Goal: Check status: Check status

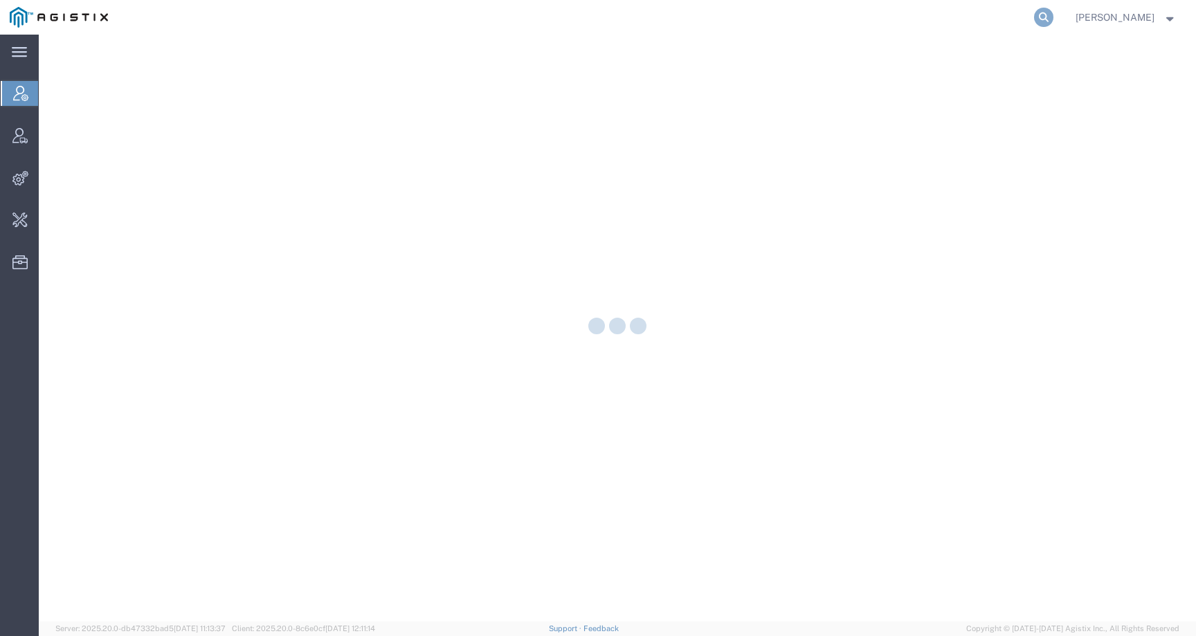
click at [1053, 19] on icon at bounding box center [1043, 17] width 19 height 19
click at [1025, 19] on input "search" at bounding box center [823, 17] width 421 height 33
paste input "57034459"
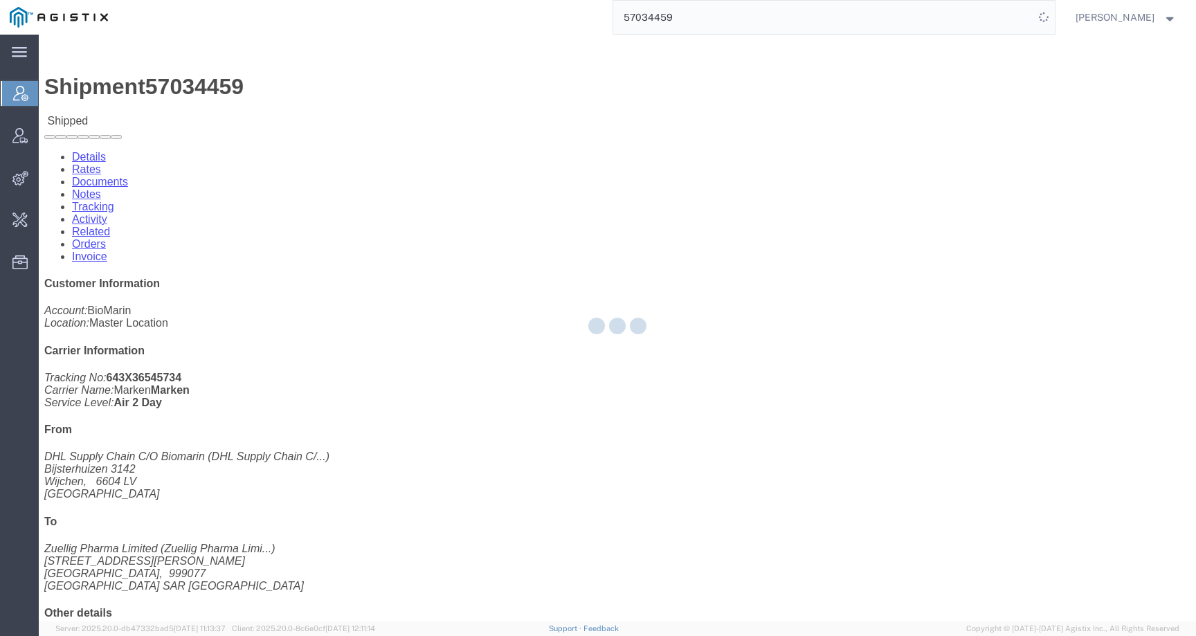
click at [266, 572] on div at bounding box center [617, 328] width 1157 height 587
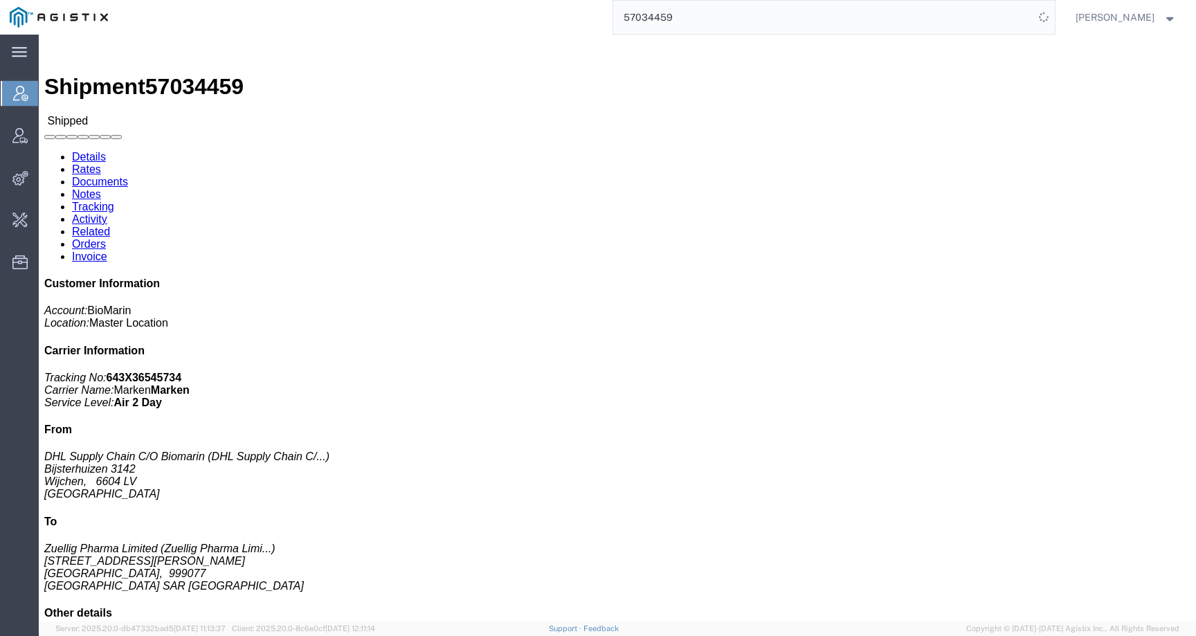
click h3 "VIMIZIM 1 x 5MG VL COMMLHONG KONG Medicaments, consisting, mixed"
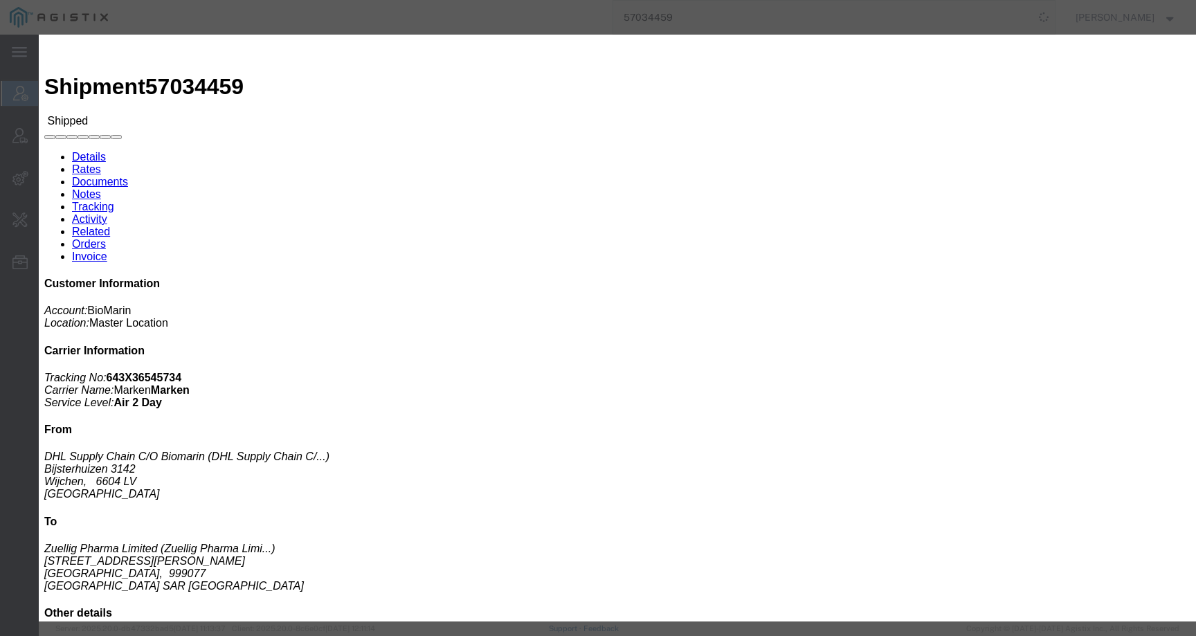
click div
click icon "button"
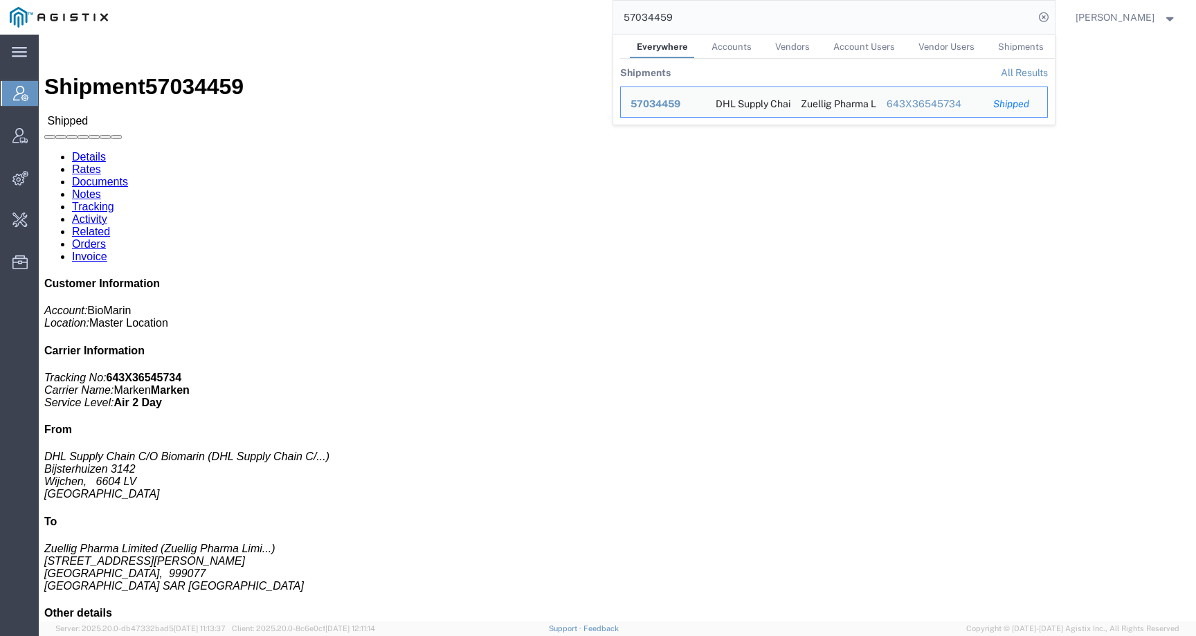
drag, startPoint x: 697, startPoint y: 22, endPoint x: 604, endPoint y: 21, distance: 92.8
click at [604, 21] on div "57034459 Everywhere Accounts Vendors Account Users Vendor Users Shipments Shipm…" at bounding box center [586, 17] width 937 height 35
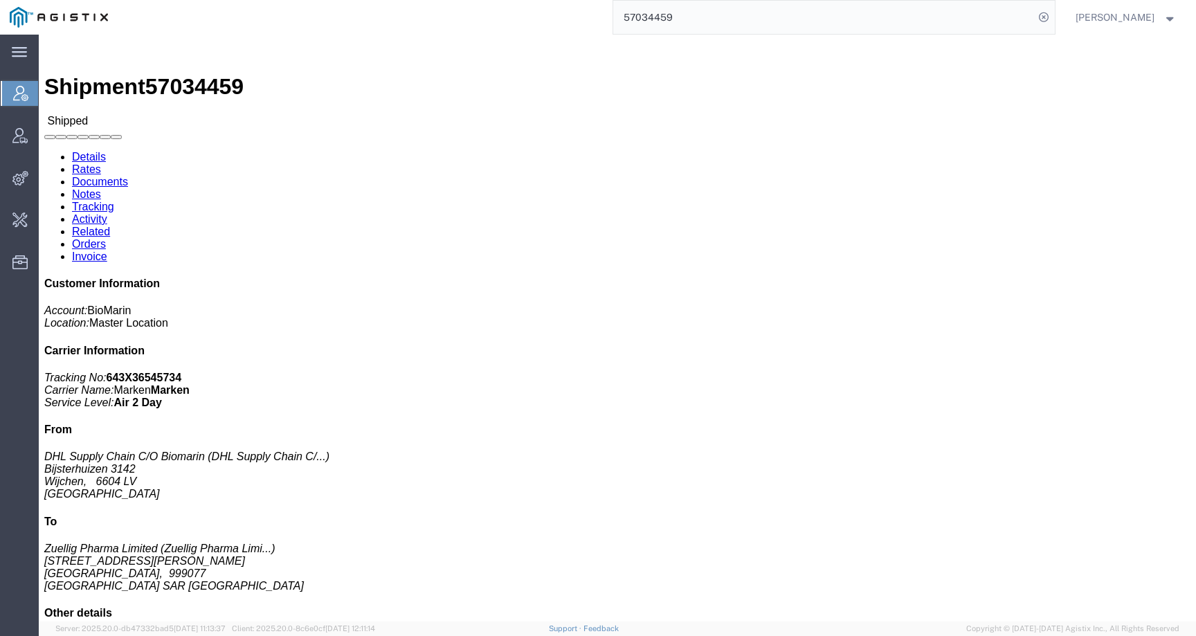
paste input "180"
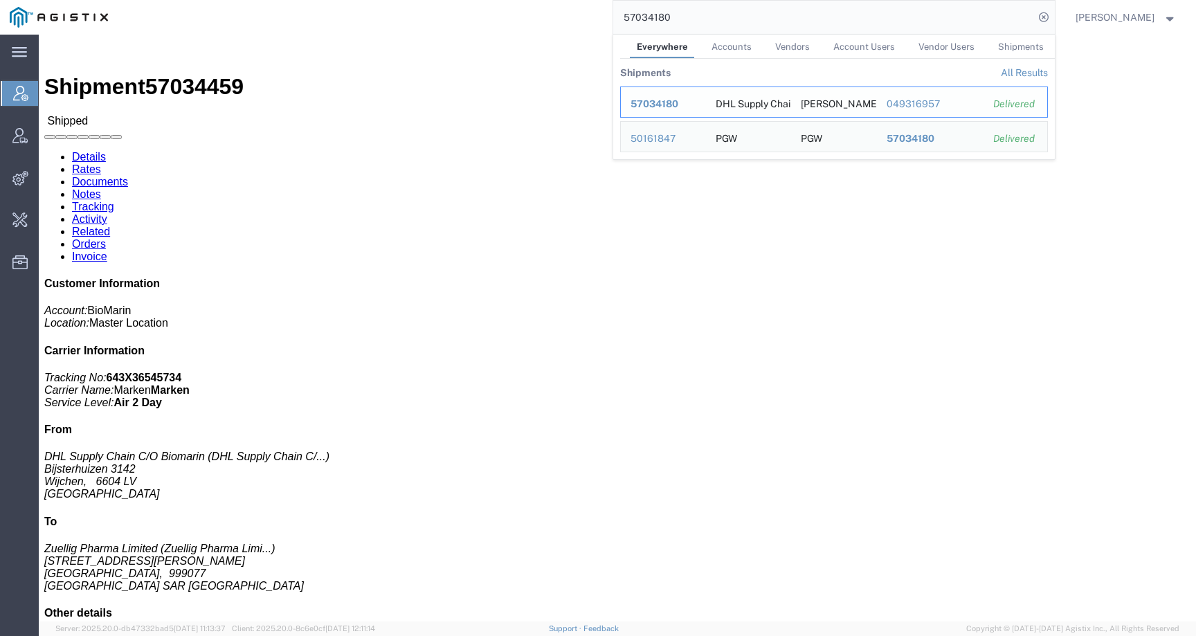
click at [660, 102] on span "57034180" at bounding box center [655, 103] width 48 height 11
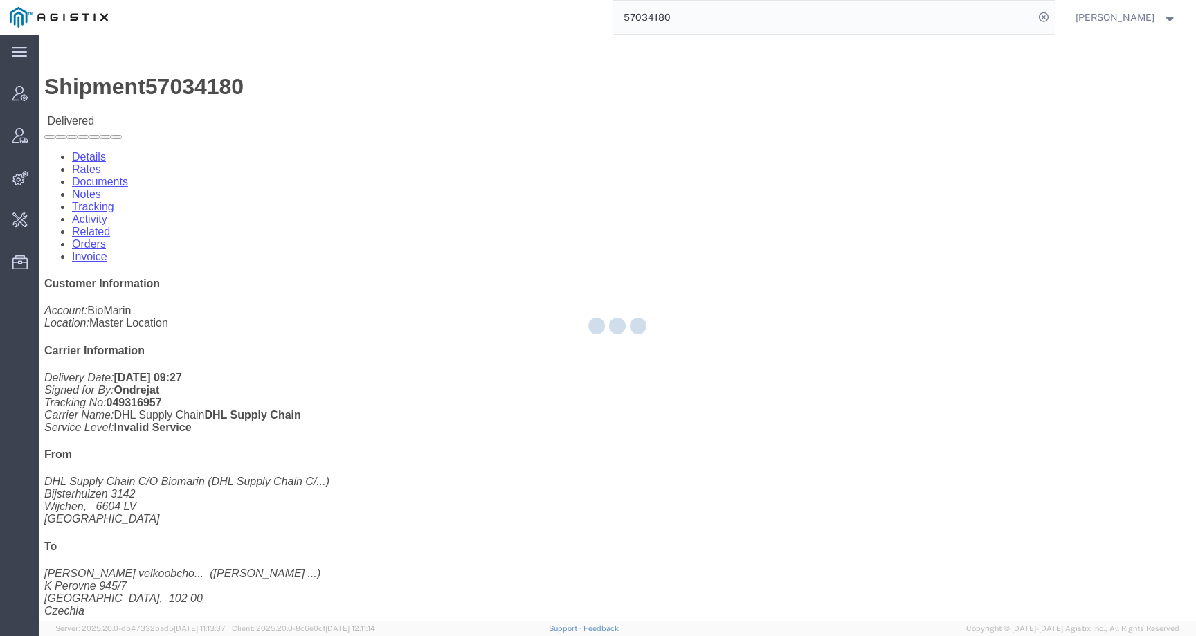
click at [226, 488] on div at bounding box center [617, 328] width 1157 height 587
click at [244, 506] on div at bounding box center [617, 328] width 1157 height 587
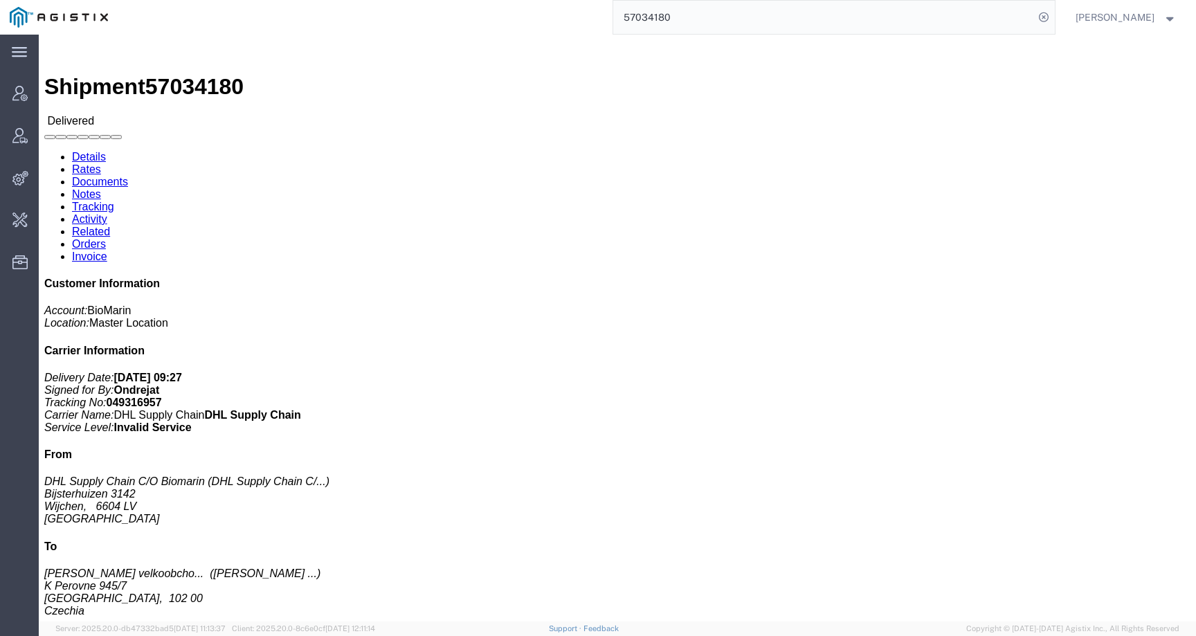
click div "VIM 5MG/VL CZ SK Pieces: 35.00 Each Total value: EUR SKU: 05391524462791"
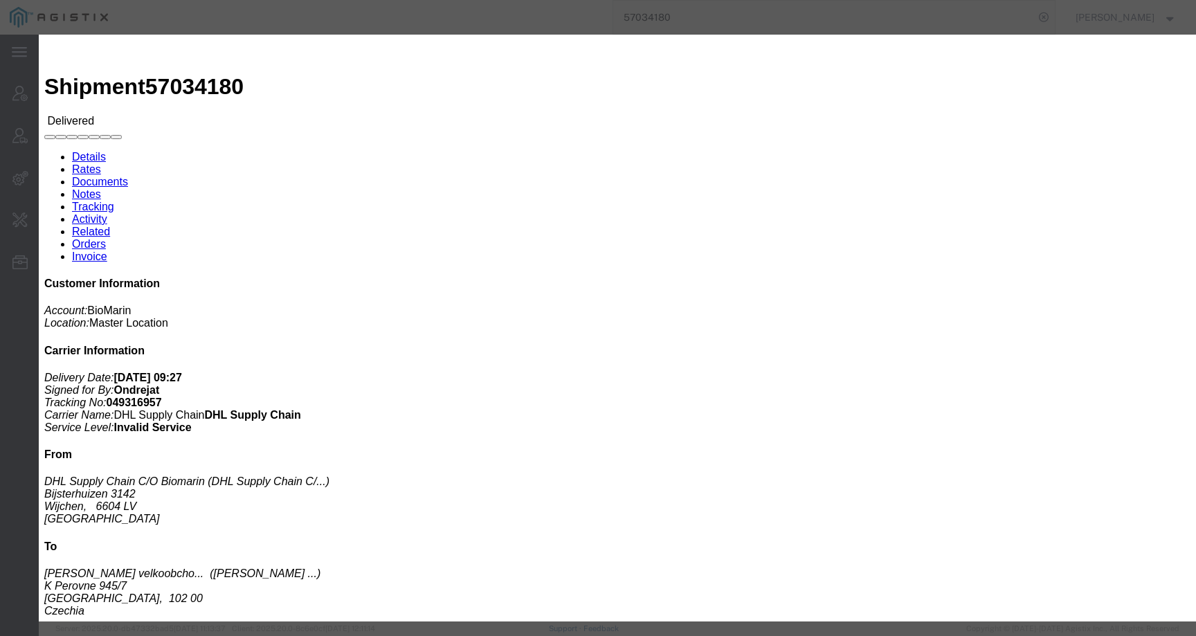
click div
click icon "button"
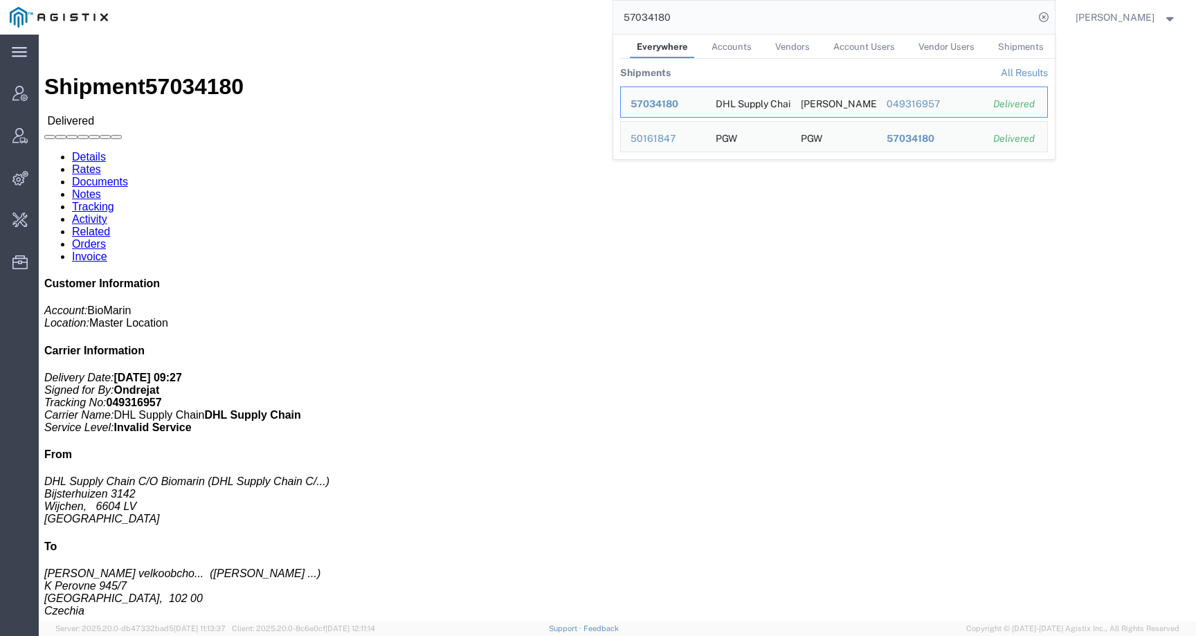
drag, startPoint x: 711, startPoint y: 18, endPoint x: 552, endPoint y: 16, distance: 158.5
click at [552, 17] on div "57034180 Everywhere Accounts Vendors Account Users Vendor Users Shipments Shipm…" at bounding box center [586, 17] width 937 height 35
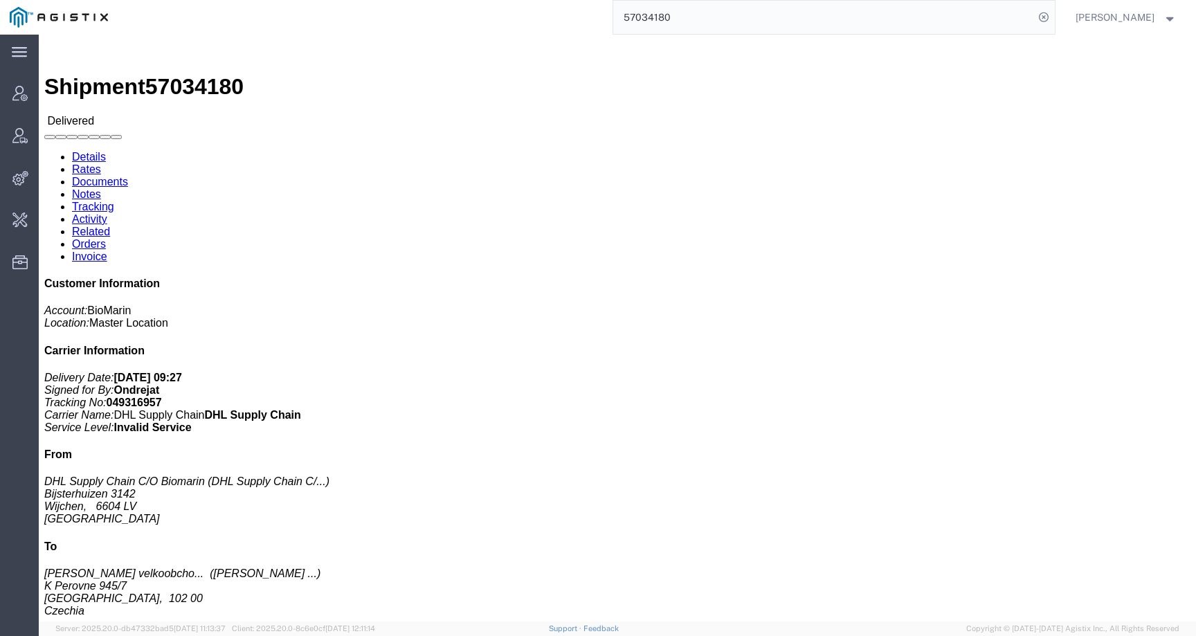
paste input "43898"
type input "57043898"
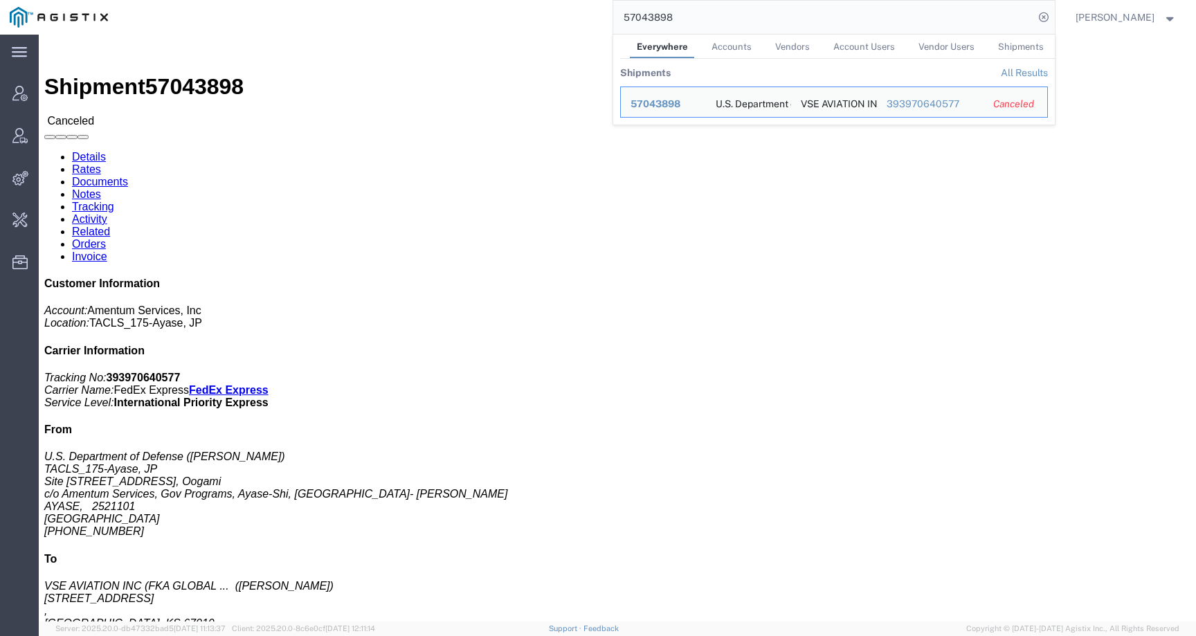
click link "Documents"
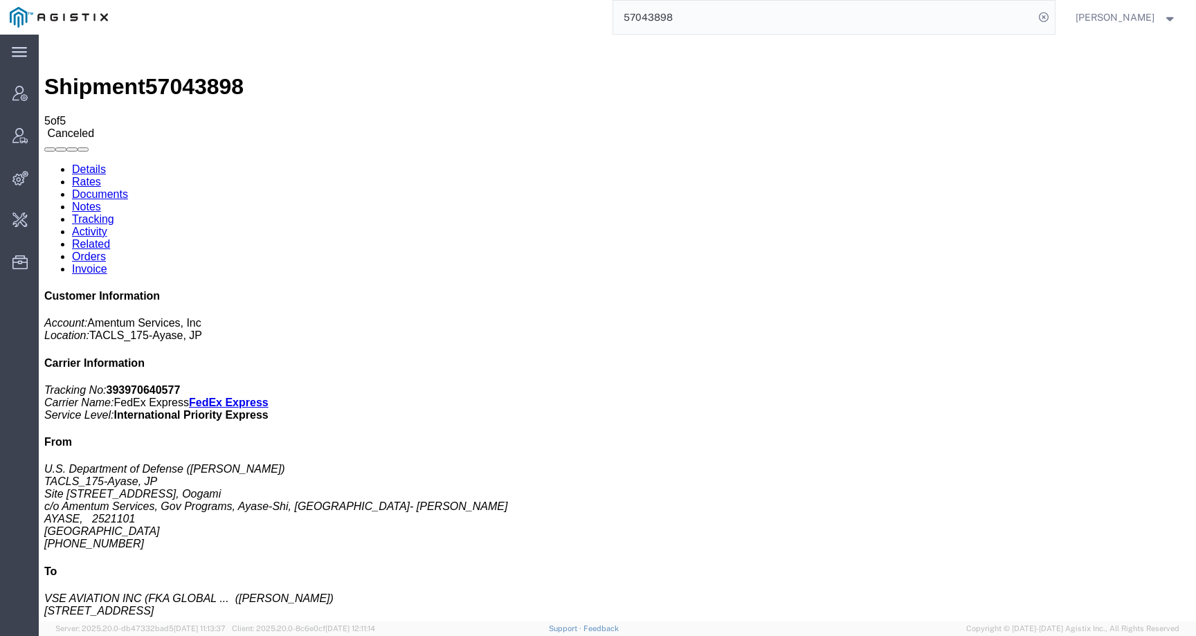
click at [101, 201] on link "Notes" at bounding box center [86, 207] width 29 height 12
click at [1056, 17] on form "57043898" at bounding box center [834, 17] width 443 height 35
click at [1053, 17] on icon at bounding box center [1043, 17] width 19 height 19
click at [986, 17] on input "search" at bounding box center [823, 17] width 421 height 33
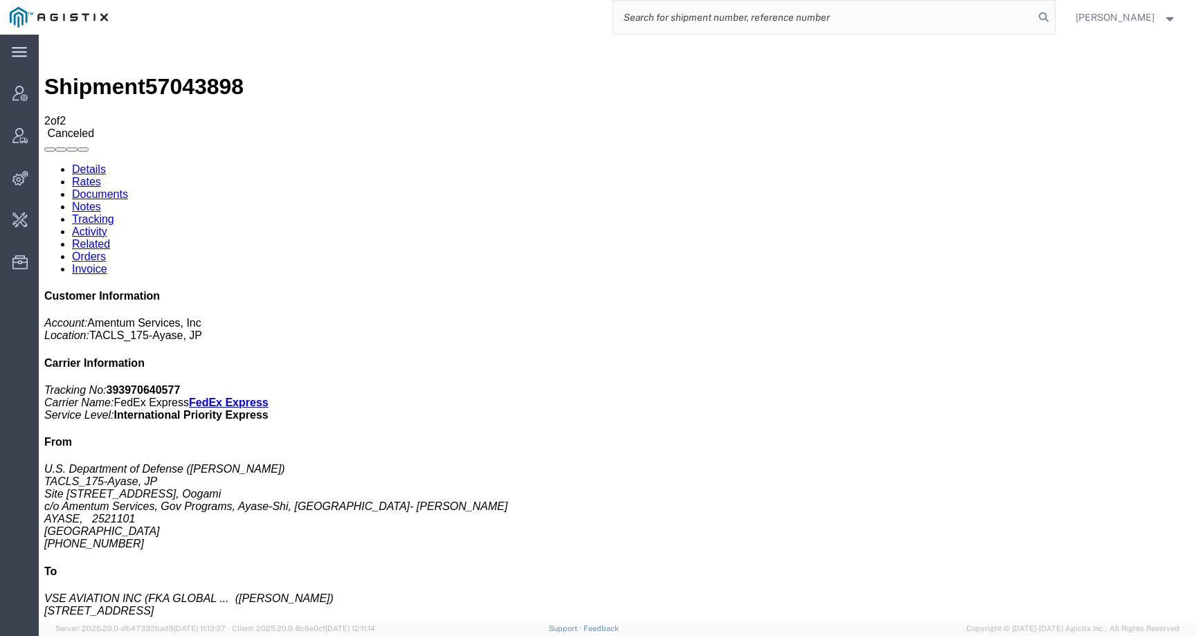
paste input "202510071013"
drag, startPoint x: 703, startPoint y: 20, endPoint x: 563, endPoint y: 19, distance: 140.5
click at [563, 19] on div "202510071013" at bounding box center [586, 17] width 937 height 35
paste input "04929716"
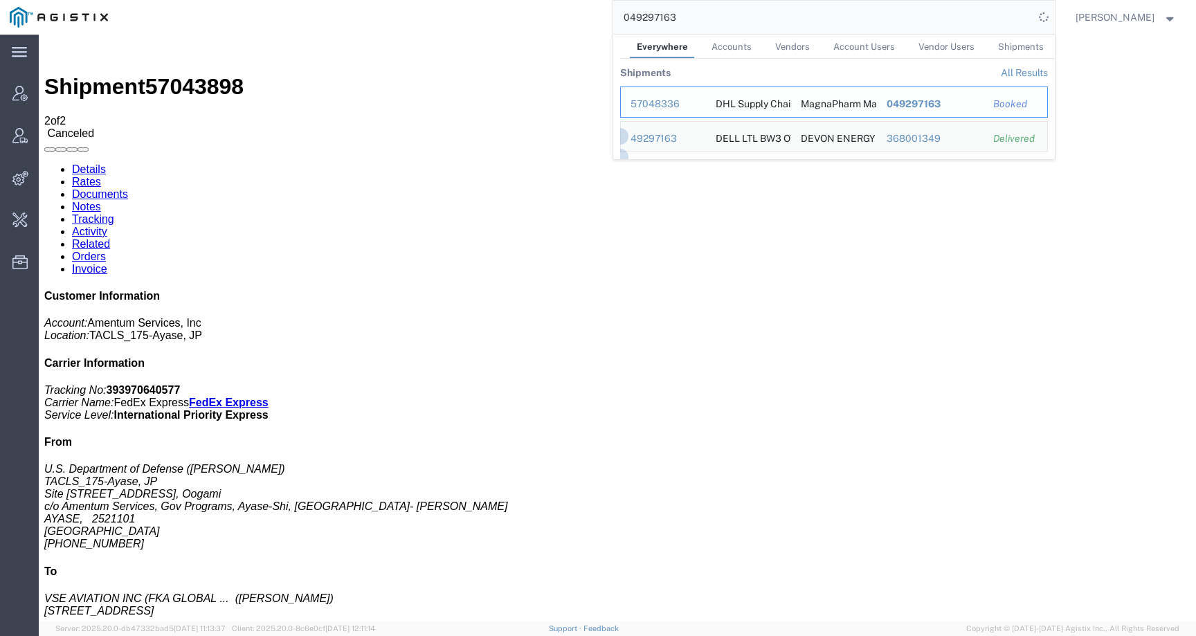
click at [667, 102] on div "57048336" at bounding box center [664, 104] width 66 height 15
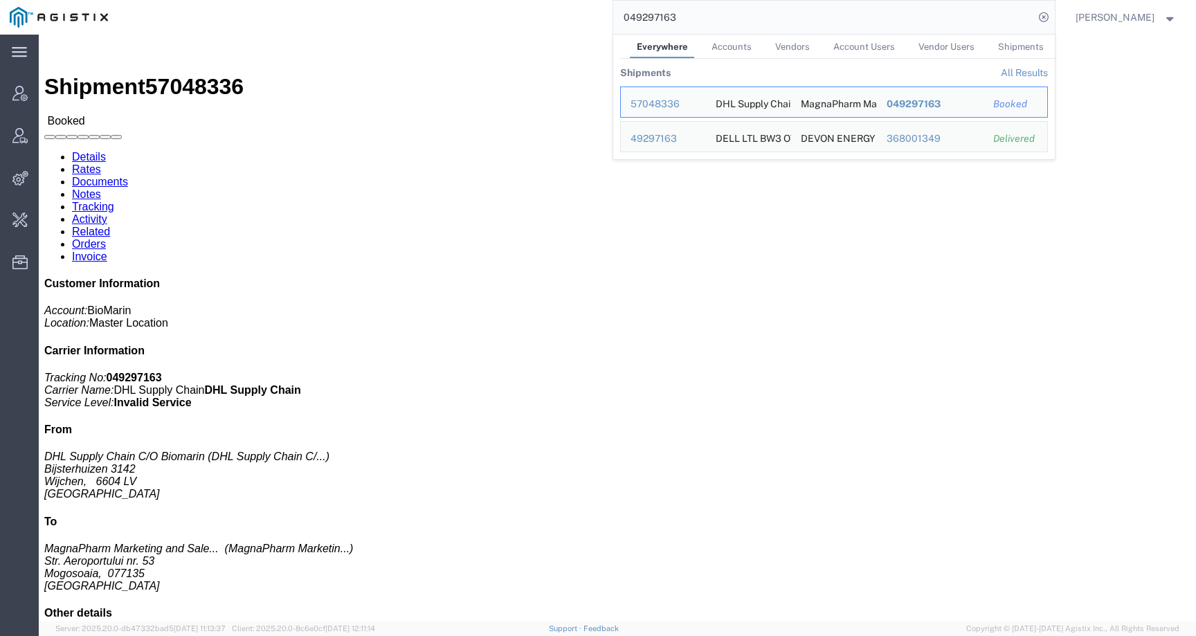
click div "Customer Information Account: BioMarin Location: Master Location Carrier Inform…"
drag, startPoint x: 734, startPoint y: 15, endPoint x: 536, endPoint y: 16, distance: 197.3
click at [536, 16] on div "049297163 Everywhere Accounts Vendors Account Users Vendor Users Shipments Ship…" at bounding box center [586, 17] width 937 height 35
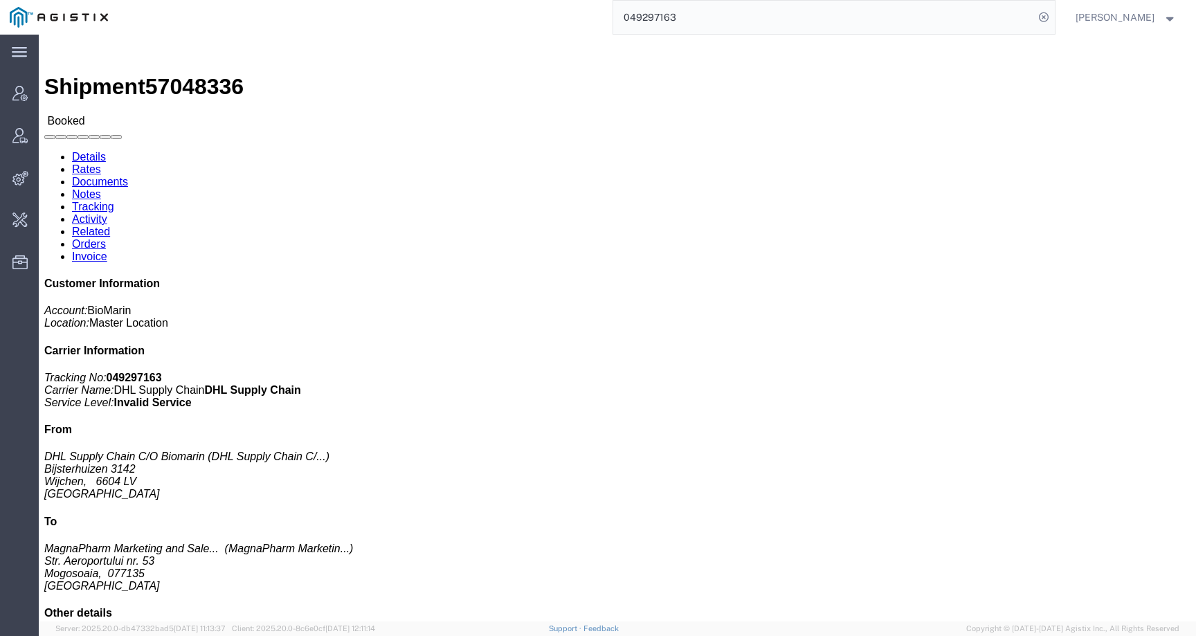
paste input "347476"
type input "049347476"
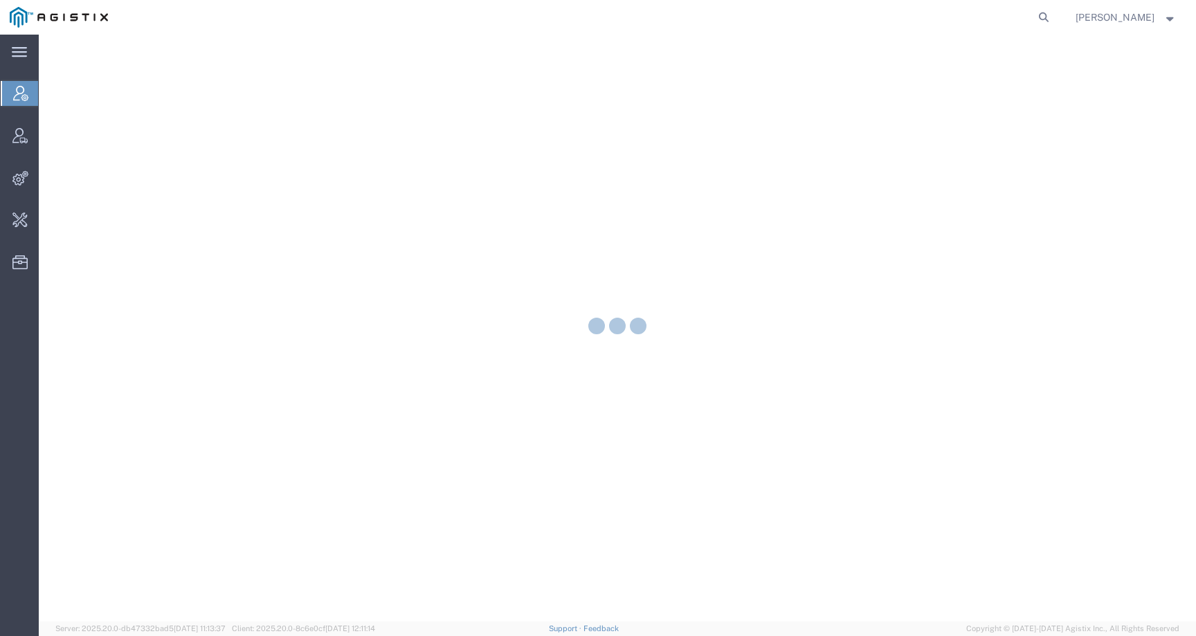
click at [1056, 24] on form at bounding box center [1044, 17] width 22 height 35
click at [1053, 22] on icon at bounding box center [1043, 17] width 19 height 19
click at [1026, 22] on input "search" at bounding box center [823, 17] width 421 height 33
paste input "SX70004317"
type input "SX70004317"
